Goal: Task Accomplishment & Management: Use online tool/utility

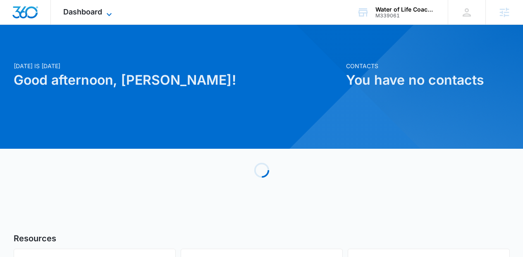
click at [105, 10] on icon at bounding box center [109, 15] width 10 height 10
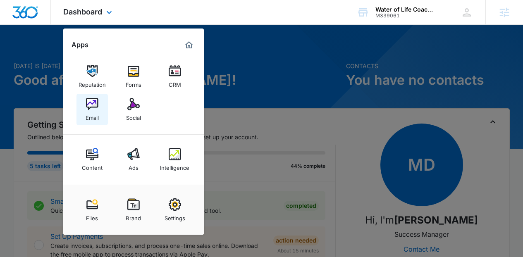
click at [89, 108] on img at bounding box center [92, 104] width 12 height 12
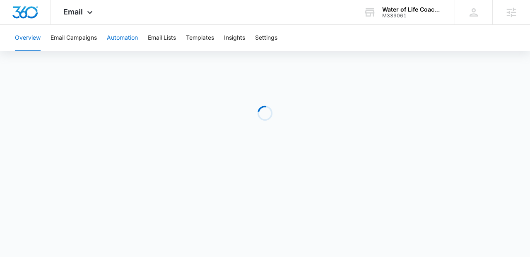
click at [120, 30] on button "Automation" at bounding box center [122, 38] width 31 height 26
